Goal: Communication & Community: Ask a question

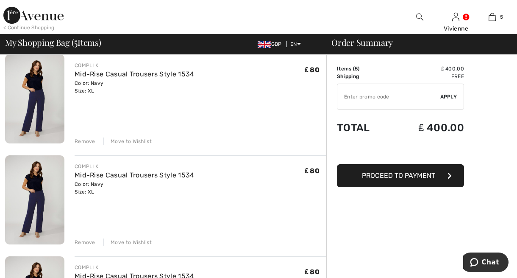
scroll to position [85, 0]
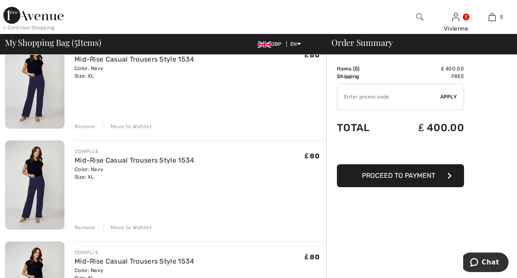
drag, startPoint x: 81, startPoint y: 225, endPoint x: 85, endPoint y: 227, distance: 4.4
click at [83, 226] on div "Remove" at bounding box center [85, 227] width 21 height 8
drag, startPoint x: 88, startPoint y: 228, endPoint x: 95, endPoint y: 230, distance: 7.8
click at [93, 228] on div "Remove" at bounding box center [85, 227] width 21 height 8
click at [233, 197] on div "COMPLI K Mid-Rise Casual Trousers Style 1534 Color: Navy Size: XL Final Sale ₤ …" at bounding box center [201, 185] width 252 height 91
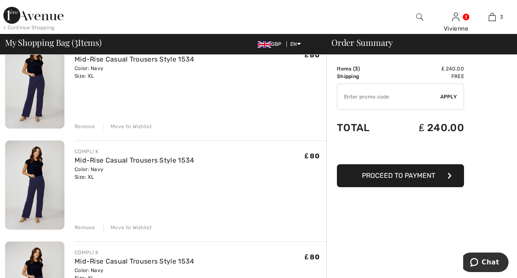
click at [86, 227] on div "Remove" at bounding box center [85, 227] width 21 height 8
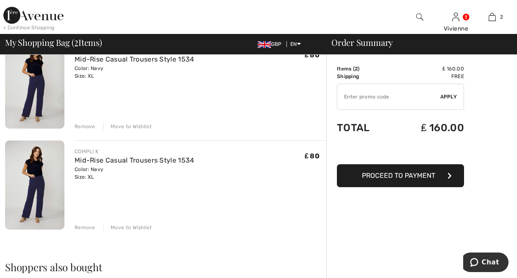
click at [86, 226] on div "Remove" at bounding box center [85, 227] width 21 height 8
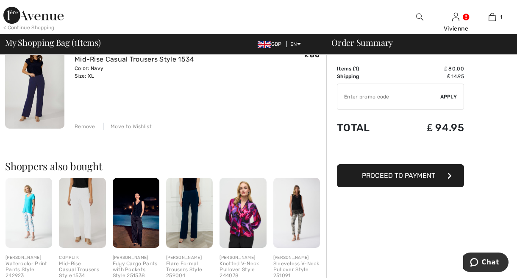
scroll to position [0, 0]
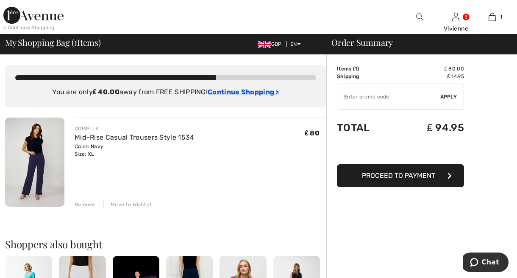
click at [231, 93] on ins "Continue Shopping >" at bounding box center [244, 92] width 72 height 8
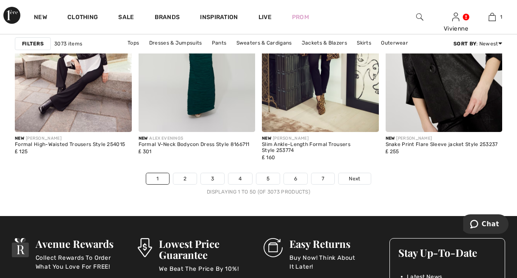
scroll to position [3305, 0]
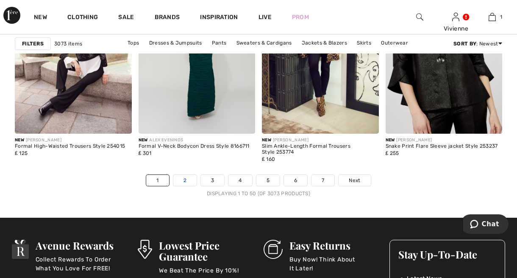
click at [183, 180] on link "2" at bounding box center [184, 180] width 23 height 11
click at [188, 182] on link "2" at bounding box center [184, 180] width 23 height 11
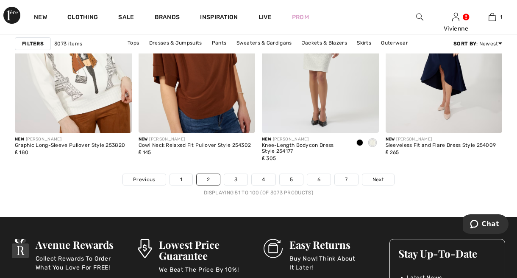
scroll to position [3305, 0]
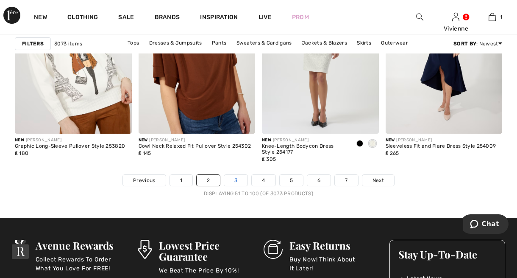
click at [237, 178] on link "3" at bounding box center [235, 180] width 23 height 11
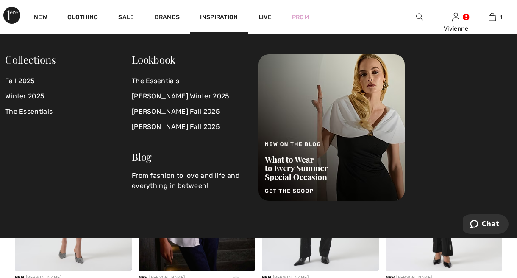
scroll to position [2924, 0]
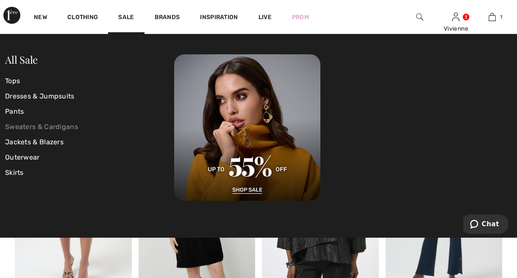
click at [26, 125] on link "Sweaters & Cardigans" at bounding box center [89, 126] width 169 height 15
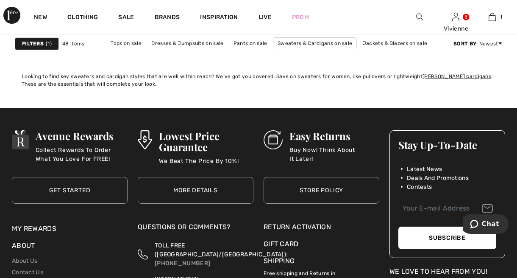
scroll to position [3475, 0]
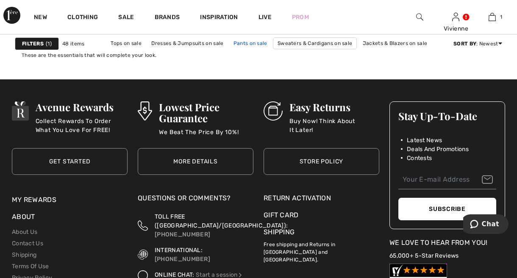
click at [241, 43] on link "Pants on sale" at bounding box center [250, 43] width 42 height 11
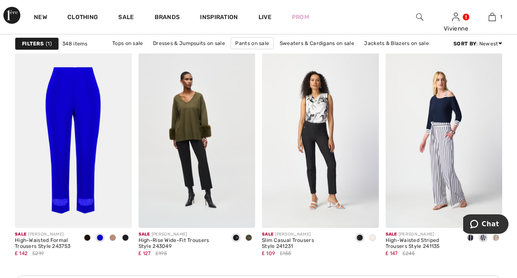
scroll to position [720, 0]
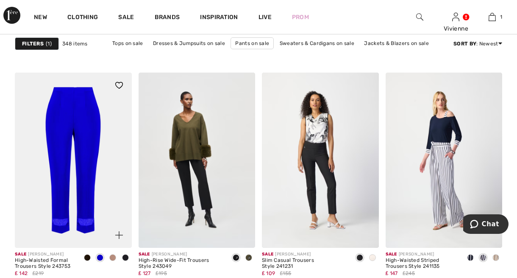
click at [99, 256] on span at bounding box center [100, 257] width 7 height 7
click at [89, 168] on img at bounding box center [73, 159] width 117 height 175
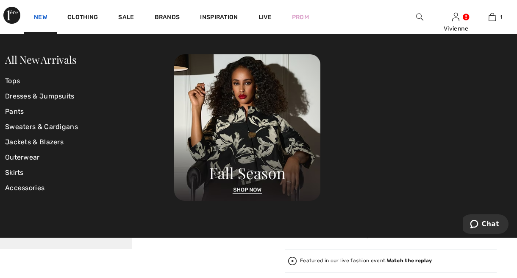
click at [37, 16] on link "New" at bounding box center [40, 18] width 13 height 9
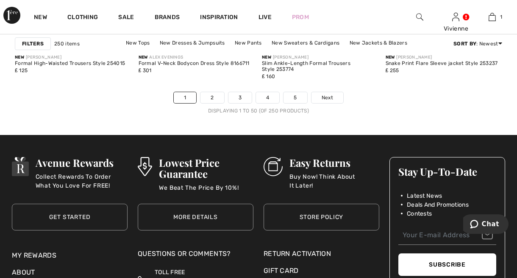
scroll to position [3433, 0]
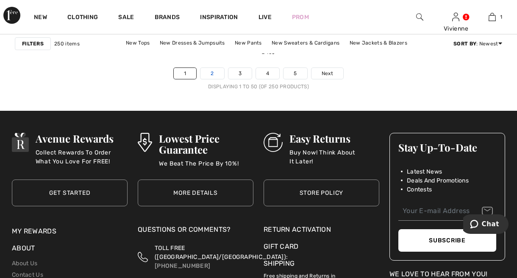
click at [218, 71] on link "2" at bounding box center [211, 73] width 23 height 11
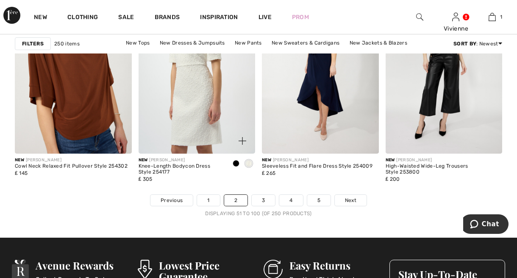
scroll to position [3305, 0]
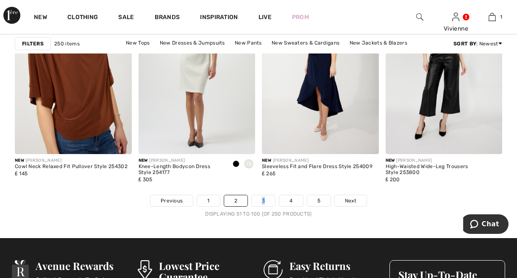
click at [266, 202] on link "3" at bounding box center [263, 200] width 23 height 11
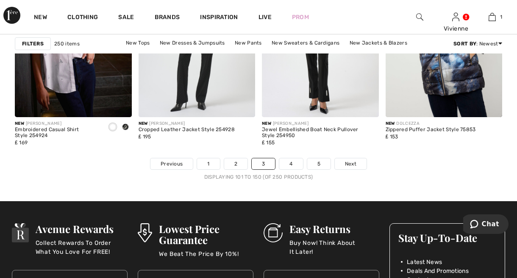
scroll to position [3348, 0]
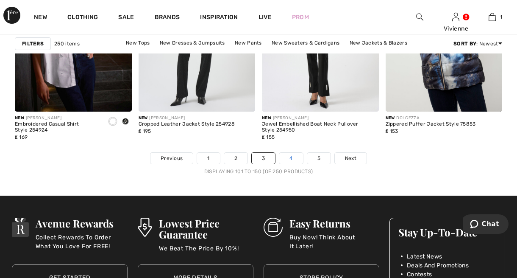
click at [290, 159] on link "4" at bounding box center [290, 158] width 23 height 11
click at [292, 158] on link "4" at bounding box center [290, 158] width 23 height 11
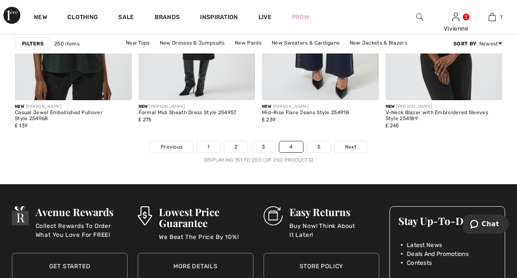
scroll to position [3390, 0]
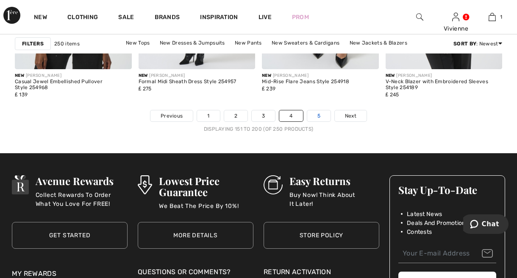
click at [325, 118] on link "5" at bounding box center [318, 115] width 23 height 11
click at [316, 113] on link "5" at bounding box center [318, 115] width 23 height 11
click at [314, 113] on link "5" at bounding box center [318, 115] width 23 height 11
click at [318, 115] on link "5" at bounding box center [318, 115] width 23 height 11
click at [319, 116] on link "5" at bounding box center [318, 115] width 23 height 11
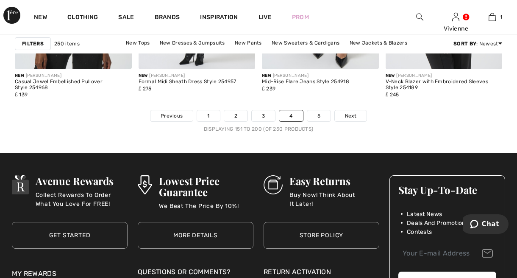
click at [321, 130] on div "Displaying 151 to 200 (of 250 products)" at bounding box center [258, 129] width 487 height 8
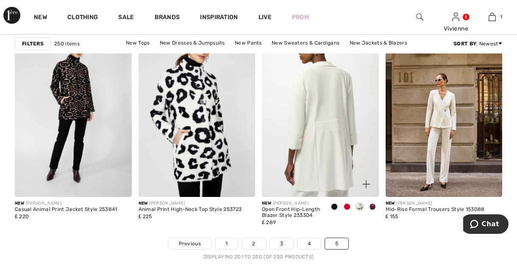
scroll to position [3263, 0]
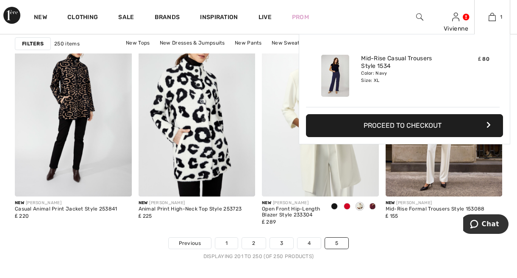
click at [336, 75] on img at bounding box center [335, 76] width 28 height 42
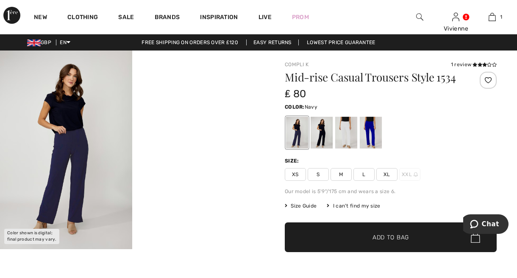
click at [86, 153] on img at bounding box center [66, 149] width 132 height 198
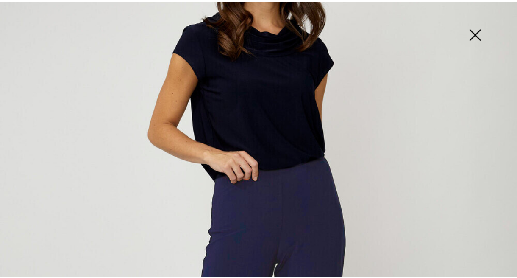
scroll to position [212, 0]
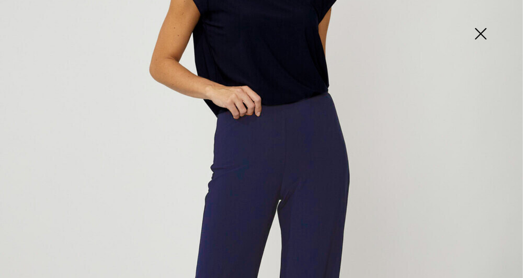
click at [480, 36] on img at bounding box center [480, 35] width 42 height 44
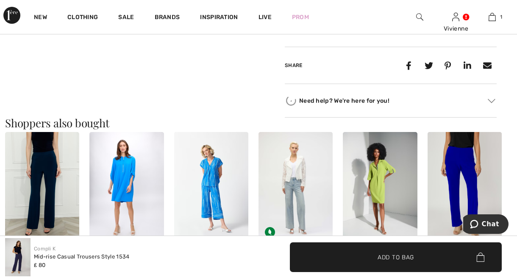
scroll to position [424, 0]
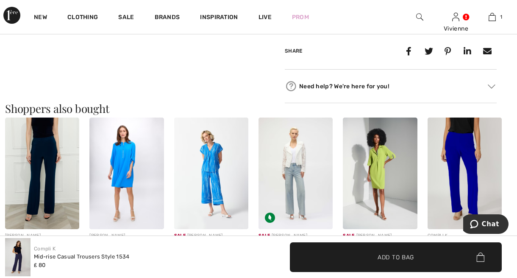
click at [215, 167] on img at bounding box center [211, 172] width 74 height 111
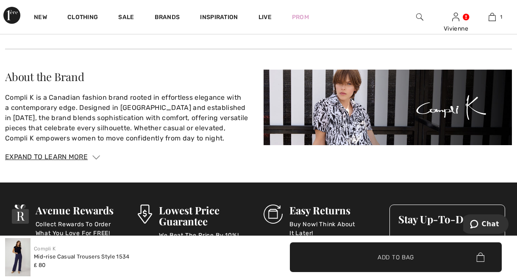
scroll to position [1187, 0]
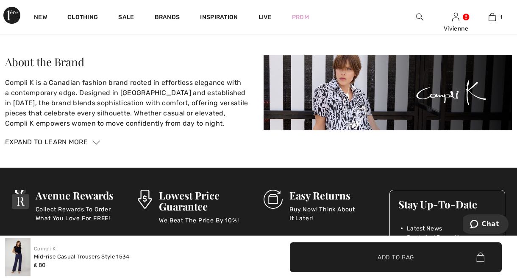
drag, startPoint x: 16, startPoint y: 253, endPoint x: 178, endPoint y: 253, distance: 162.3
click at [165, 254] on div "Compli K Mid-rise Casual Trousers Style 1534 ₤ 80" at bounding box center [129, 257] width 248 height 38
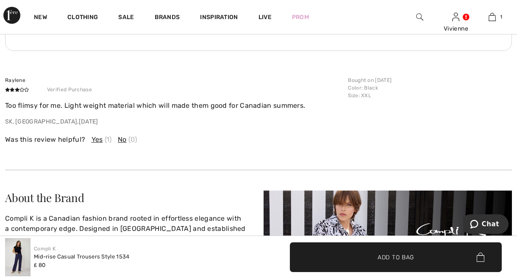
scroll to position [1050, 0]
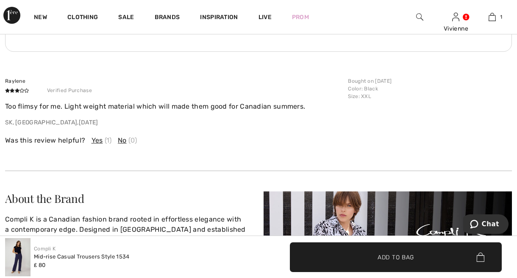
click at [122, 138] on span "No" at bounding box center [122, 140] width 9 height 10
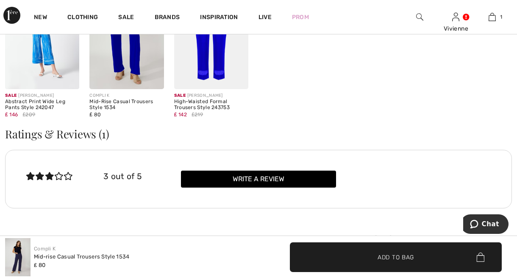
scroll to position [881, 0]
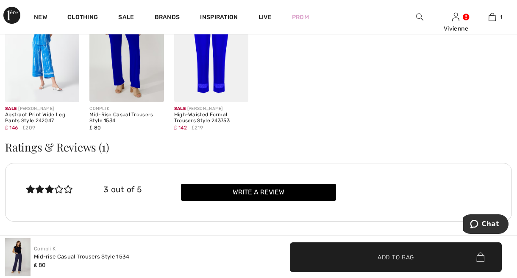
click at [204, 66] on img at bounding box center [211, 46] width 74 height 111
click at [205, 50] on img at bounding box center [211, 46] width 74 height 111
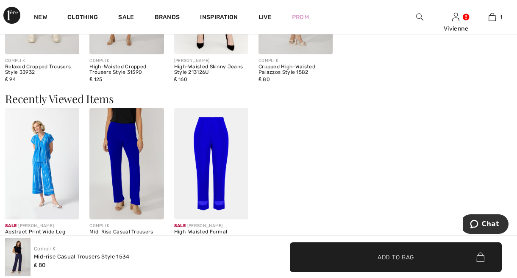
scroll to position [753, 0]
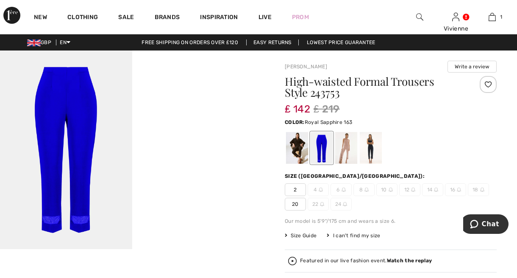
click at [94, 109] on img at bounding box center [66, 149] width 132 height 198
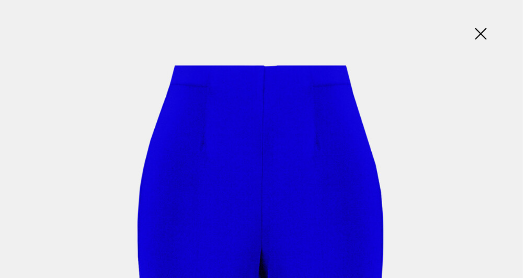
click at [483, 33] on img at bounding box center [480, 35] width 42 height 44
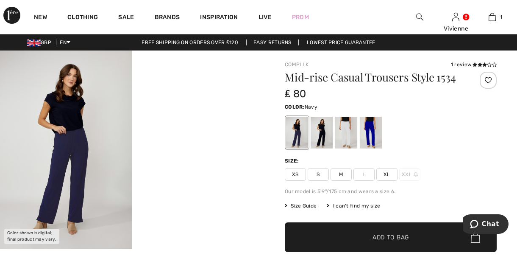
click at [391, 177] on span "XL" at bounding box center [386, 174] width 21 height 13
click at [72, 138] on img at bounding box center [66, 149] width 132 height 198
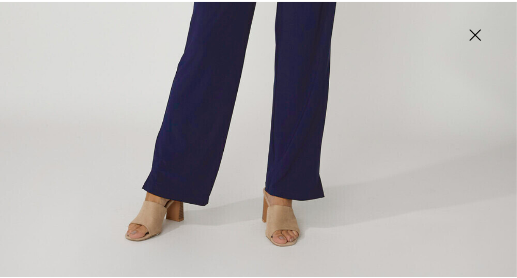
scroll to position [498, 0]
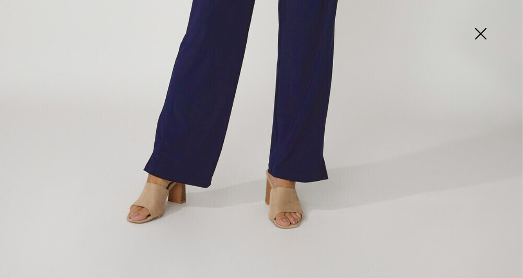
click at [479, 33] on img at bounding box center [480, 35] width 42 height 44
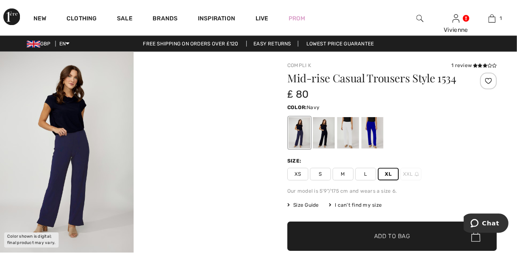
scroll to position [489, 0]
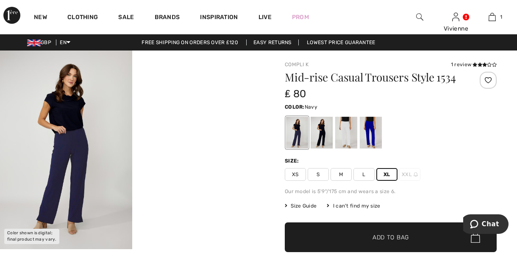
click at [390, 236] on span "Add to Bag" at bounding box center [391, 237] width 36 height 9
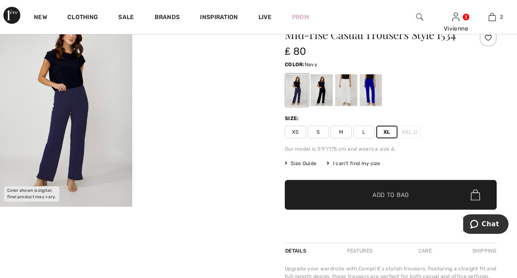
click at [390, 131] on span "XL" at bounding box center [386, 131] width 21 height 13
click at [390, 194] on span "Add to Bag" at bounding box center [391, 194] width 36 height 9
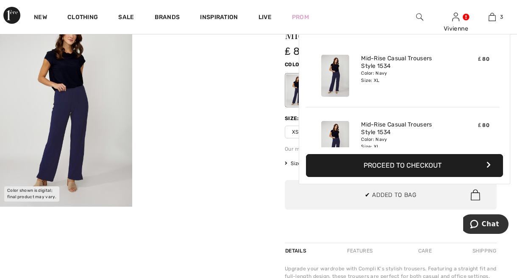
scroll to position [92, 0]
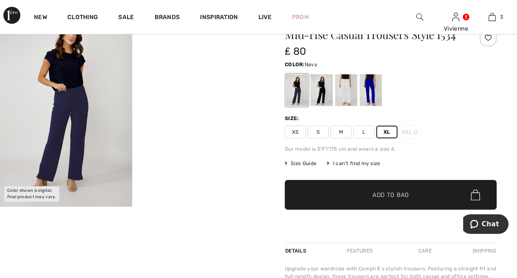
drag, startPoint x: 498, startPoint y: 130, endPoint x: 502, endPoint y: 130, distance: 4.3
click at [502, 130] on div "Compli K 1 review 1 review Mid-rise Casual Trousers Style 1534 ₤ 80 Color: Navy…" at bounding box center [390, 246] width 253 height 476
drag, startPoint x: 475, startPoint y: 125, endPoint x: 451, endPoint y: 158, distance: 40.6
click at [455, 153] on div "Mid-rise Casual Trousers Style 1534 ₤ 80 Color: Navy Size: XS S M L XL XXL Our …" at bounding box center [391, 135] width 212 height 213
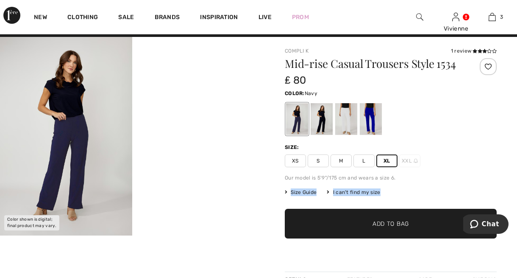
scroll to position [0, 0]
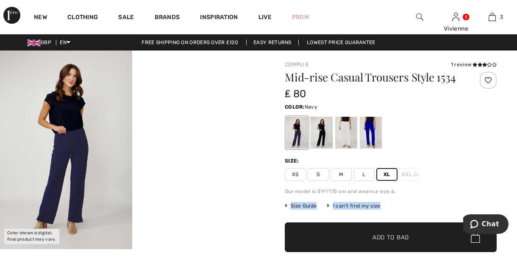
click at [306, 204] on span "Size Guide" at bounding box center [301, 206] width 32 height 8
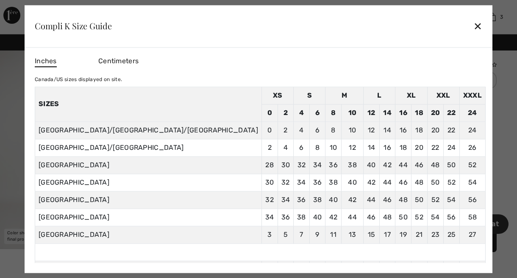
click at [432, 146] on div at bounding box center [258, 139] width 517 height 278
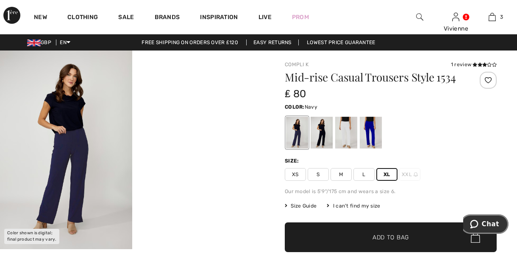
click at [490, 223] on span "Chat" at bounding box center [490, 224] width 17 height 8
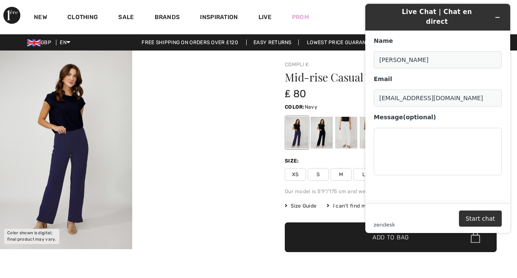
click at [220, 96] on div at bounding box center [132, 149] width 264 height 198
click at [297, 123] on div at bounding box center [297, 133] width 22 height 32
drag, startPoint x: 277, startPoint y: 176, endPoint x: 285, endPoint y: 180, distance: 8.9
click at [495, 14] on icon "Minimize widget" at bounding box center [498, 17] width 6 height 6
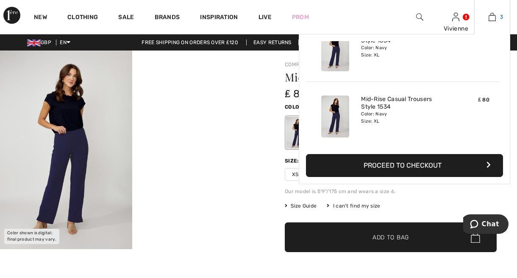
click at [493, 16] on img at bounding box center [492, 17] width 7 height 10
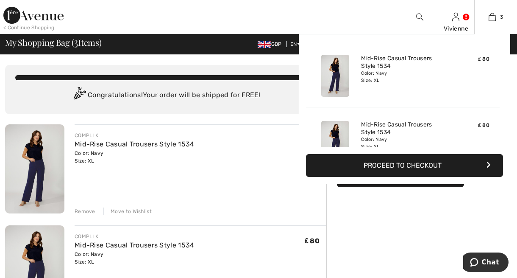
drag, startPoint x: 492, startPoint y: 19, endPoint x: 449, endPoint y: 75, distance: 70.5
click at [449, 75] on div "₤ 80" at bounding box center [470, 75] width 45 height 49
drag, startPoint x: 336, startPoint y: 132, endPoint x: 466, endPoint y: 125, distance: 130.3
click at [466, 125] on div "₤ 80" at bounding box center [470, 141] width 45 height 49
click at [375, 140] on div "Color: Navy Size: XL" at bounding box center [402, 143] width 83 height 14
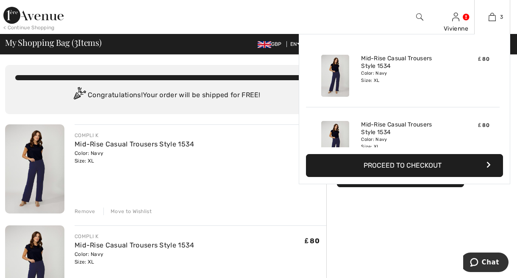
click at [336, 136] on img at bounding box center [335, 142] width 28 height 42
click at [342, 136] on img at bounding box center [335, 142] width 28 height 42
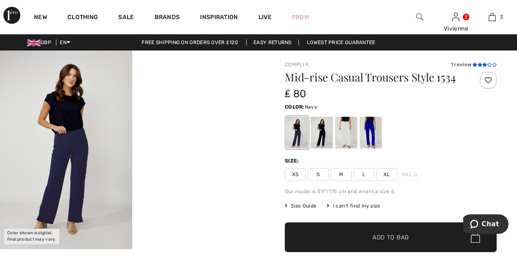
click at [478, 64] on icon at bounding box center [480, 64] width 5 height 4
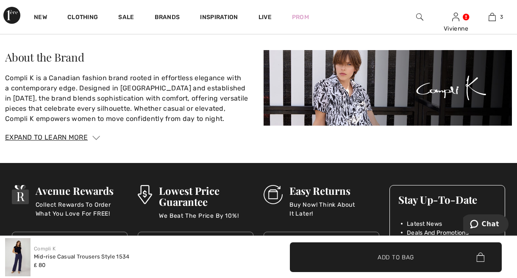
scroll to position [1389, 0]
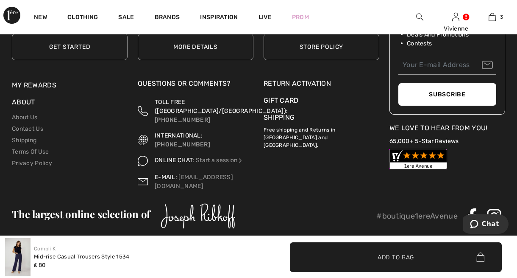
click at [167, 262] on div "Compli K Mid-rise Casual Trousers Style 1534 ₤ 80" at bounding box center [129, 257] width 248 height 38
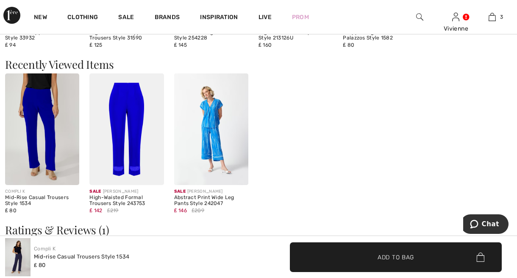
scroll to position [805, 0]
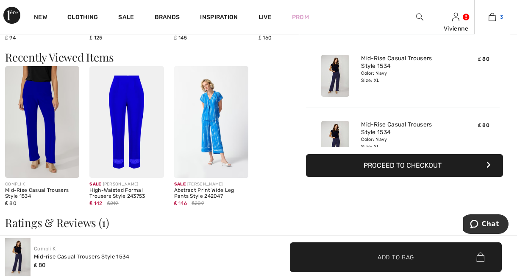
click at [492, 16] on img at bounding box center [492, 17] width 7 height 10
click at [492, 17] on img at bounding box center [492, 17] width 7 height 10
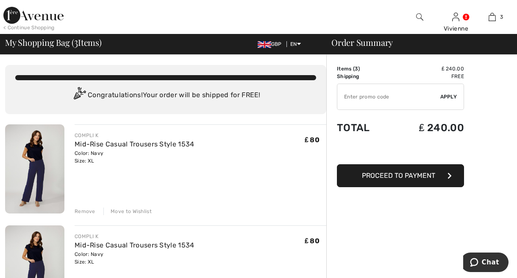
drag, startPoint x: 0, startPoint y: 0, endPoint x: 484, endPoint y: 83, distance: 491.0
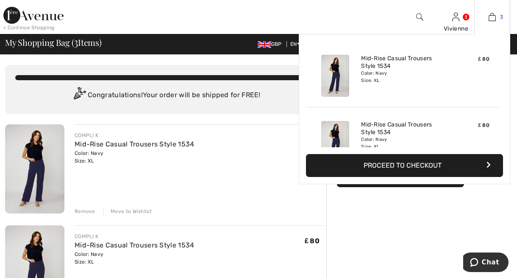
click at [493, 19] on img at bounding box center [492, 17] width 7 height 10
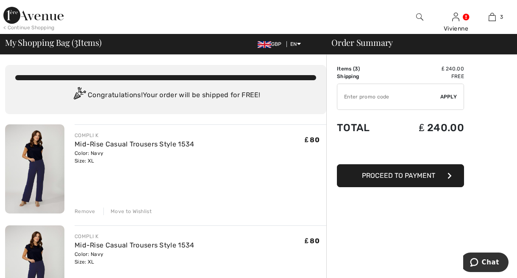
click at [86, 209] on div "Remove" at bounding box center [85, 211] width 21 height 8
click at [80, 211] on div "Remove" at bounding box center [85, 211] width 21 height 8
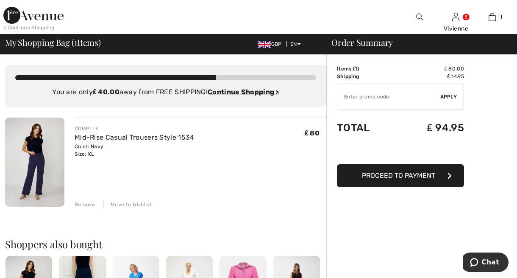
click at [44, 175] on img at bounding box center [34, 161] width 59 height 89
click at [39, 157] on img at bounding box center [34, 161] width 59 height 89
click at [42, 156] on img at bounding box center [34, 161] width 59 height 89
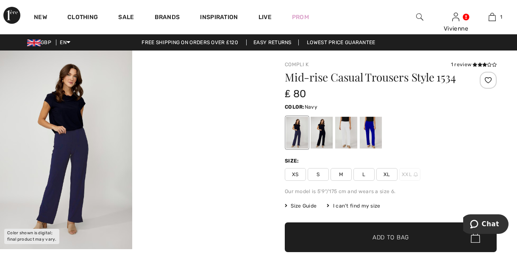
click at [386, 173] on span "XL" at bounding box center [386, 174] width 21 height 13
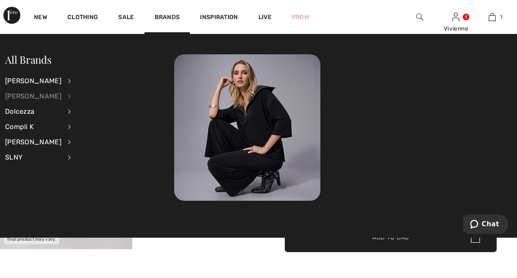
click at [36, 95] on div "[PERSON_NAME]" at bounding box center [33, 96] width 56 height 15
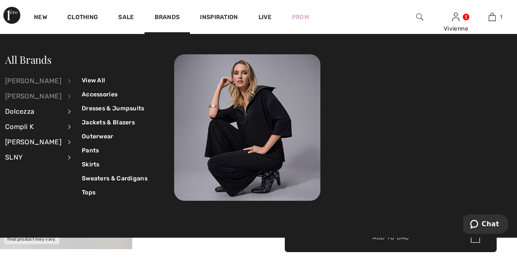
click at [41, 82] on div "[PERSON_NAME]" at bounding box center [33, 80] width 56 height 15
click at [42, 81] on div "[PERSON_NAME]" at bounding box center [33, 80] width 56 height 15
click at [82, 148] on link "Pants" at bounding box center [115, 150] width 66 height 14
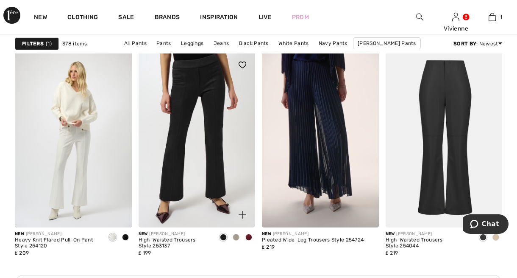
scroll to position [763, 0]
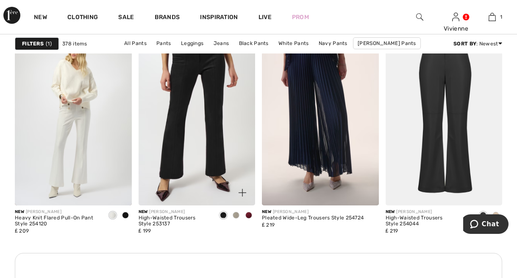
click at [236, 215] on span at bounding box center [236, 214] width 7 height 7
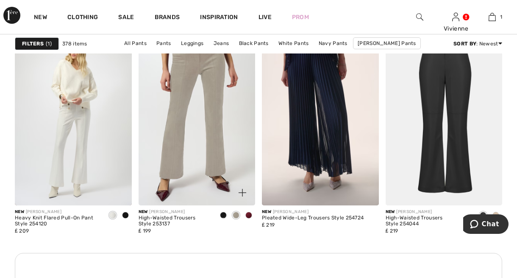
scroll to position [720, 0]
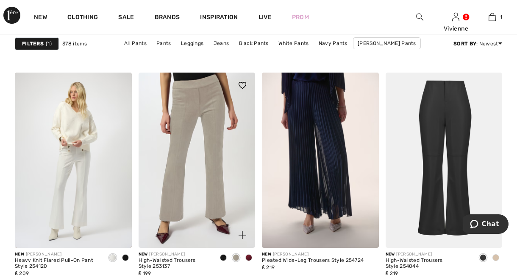
click at [253, 255] on div at bounding box center [248, 258] width 13 height 14
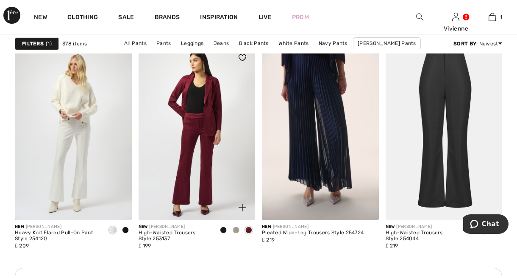
scroll to position [763, 0]
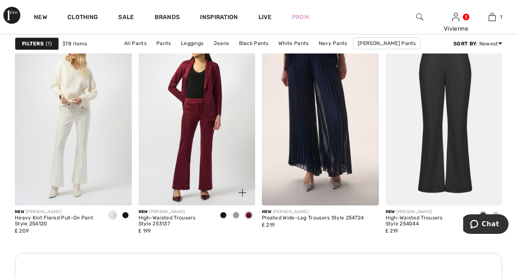
click at [184, 156] on img at bounding box center [197, 117] width 117 height 175
click at [203, 167] on img at bounding box center [197, 117] width 117 height 175
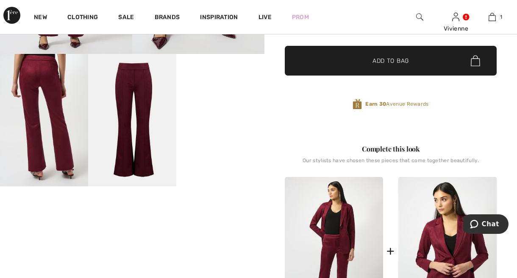
scroll to position [170, 0]
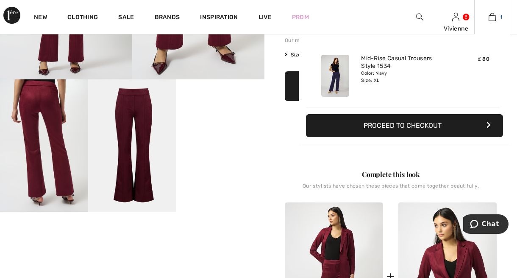
click at [492, 16] on img at bounding box center [492, 17] width 7 height 10
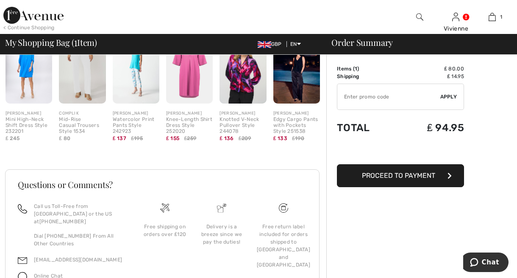
scroll to position [261, 0]
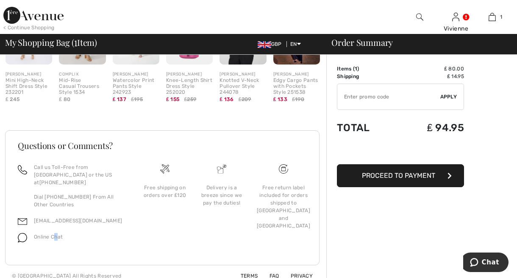
click at [56, 234] on span "Online Chat" at bounding box center [48, 237] width 29 height 6
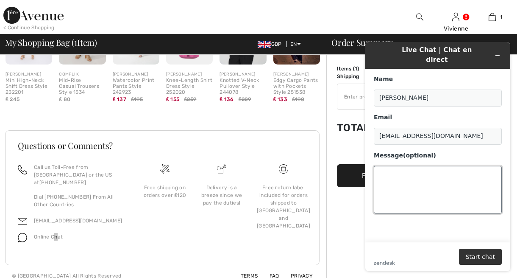
click at [394, 177] on textarea "Message (optional)" at bounding box center [438, 189] width 128 height 47
click at [433, 166] on textarea "HAVE YOU PUT UP Y OUR CHARGES" at bounding box center [438, 189] width 128 height 47
click at [459, 166] on textarea "HAVE YOU PUT UP YOUR OUR CHARGES" at bounding box center [438, 189] width 128 height 47
click at [478, 167] on textarea "HAVE YOU PUT UP YOUR POSTAGES CHARGES" at bounding box center [438, 189] width 128 height 47
click at [476, 166] on textarea "HAVE YOU PUT UP YOUR POSTAGES CHARGES" at bounding box center [438, 189] width 128 height 47
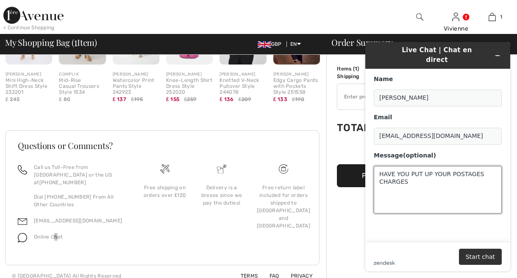
type textarea "HAVE YOU PUT UP YOUR POSTAGES CHARGES"
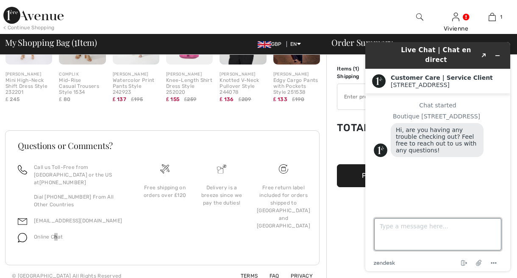
click at [381, 228] on textarea "Type a message here..." at bounding box center [437, 234] width 127 height 32
click at [388, 226] on textarea "HAAVE U PUT UP YOUR POSTAL CAHRGES??" at bounding box center [437, 234] width 127 height 32
type textarea "HAVE U PUT UP YOUR POSTAL CAHRGES??"
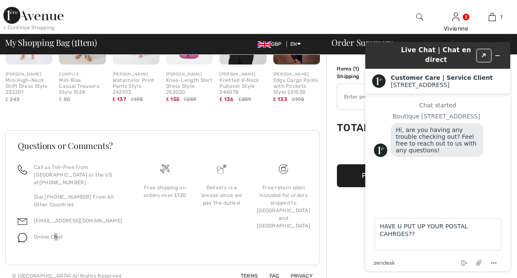
click at [484, 53] on icon "Popout" at bounding box center [484, 55] width 4 height 4
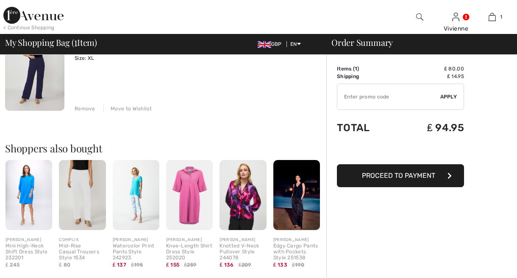
scroll to position [261, 0]
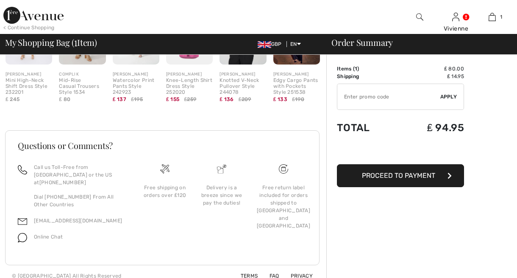
click at [47, 234] on span "Online Chat" at bounding box center [48, 237] width 29 height 6
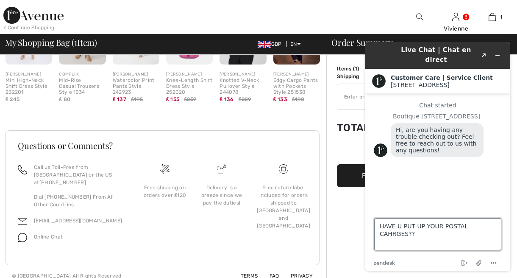
click at [494, 223] on textarea "HAVE U PUT UP YOUR POSTAL CAHRGES??" at bounding box center [437, 234] width 127 height 32
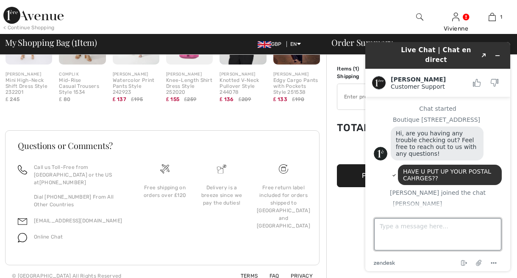
scroll to position [16, 0]
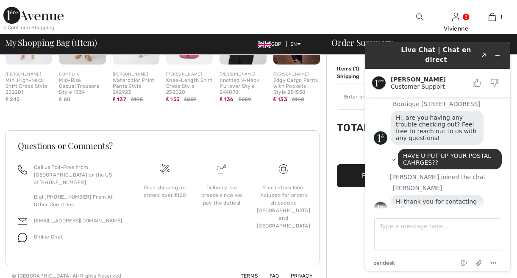
click at [463, 159] on div "HAVE U PUT UP YOUR POSTAL CAHRGES??" at bounding box center [450, 159] width 104 height 20
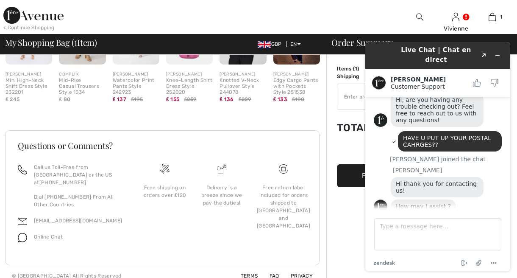
scroll to position [31, 0]
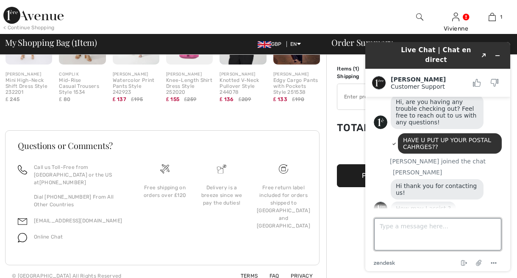
click at [396, 229] on textarea "Type a message here..." at bounding box center [437, 234] width 127 height 32
type textarea "I HAVE ALREADY SENT YOU MY QUESTION"
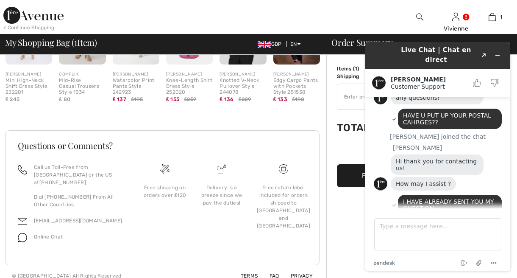
drag, startPoint x: 100, startPoint y: 123, endPoint x: 353, endPoint y: 198, distance: 264.0
click at [353, 198] on div "Order Summary Details Items ( 1 ) ₤ 80.00 Promo code ₤ 0.00 Shipping ₤ 14.95 Ta…" at bounding box center [421, 40] width 191 height 492
click at [451, 198] on div "I HAVE ALREADY SENT YOU MY QUESTION" at bounding box center [450, 205] width 104 height 20
click at [398, 226] on textarea "Type a message here..." at bounding box center [437, 234] width 127 height 32
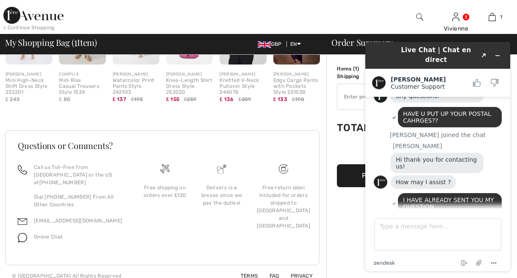
click at [265, 223] on div "Free return label included for orders shipped to [GEOGRAPHIC_DATA] and [GEOGRAP…" at bounding box center [283, 208] width 67 height 91
drag, startPoint x: 427, startPoint y: 191, endPoint x: 434, endPoint y: 192, distance: 6.4
click at [434, 196] on span "I HAVE ALREADY SENT YOU MY QUESTION" at bounding box center [449, 203] width 93 height 14
click at [392, 211] on footer "Type a message here... .cls-1{fill:#03363d;} End chat Attach file Options" at bounding box center [437, 239] width 145 height 63
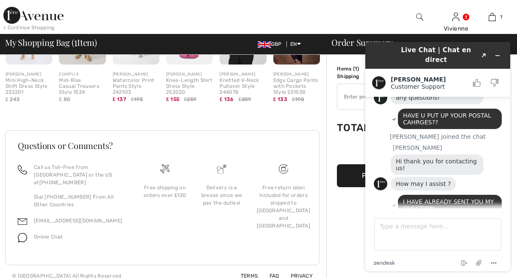
scroll to position [93, 0]
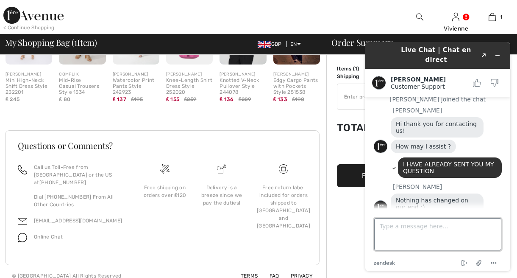
click at [438, 242] on textarea "Type a message here..." at bounding box center [437, 234] width 127 height 32
click at [431, 233] on textarea "THANK U" at bounding box center [437, 234] width 127 height 32
drag, startPoint x: 425, startPoint y: 240, endPoint x: 412, endPoint y: 226, distance: 19.2
click at [412, 226] on textarea "THANK U" at bounding box center [437, 234] width 127 height 32
type textarea "THANK U"
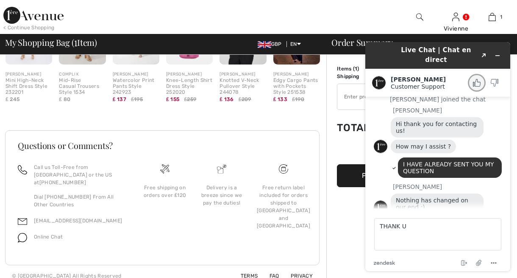
click at [476, 79] on icon "Rate this chat as good" at bounding box center [477, 83] width 8 height 8
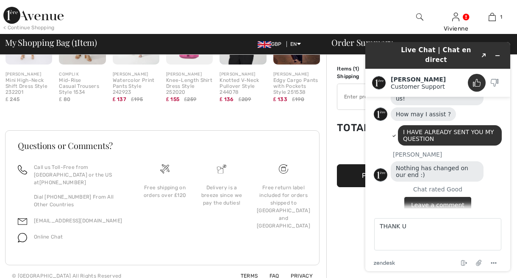
click at [453, 197] on button "Leave a comment" at bounding box center [437, 205] width 67 height 16
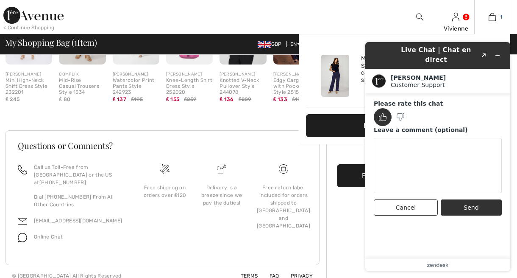
click at [491, 18] on img at bounding box center [492, 17] width 7 height 10
click at [491, 19] on img at bounding box center [492, 17] width 7 height 10
